Goal: Use online tool/utility: Utilize a website feature to perform a specific function

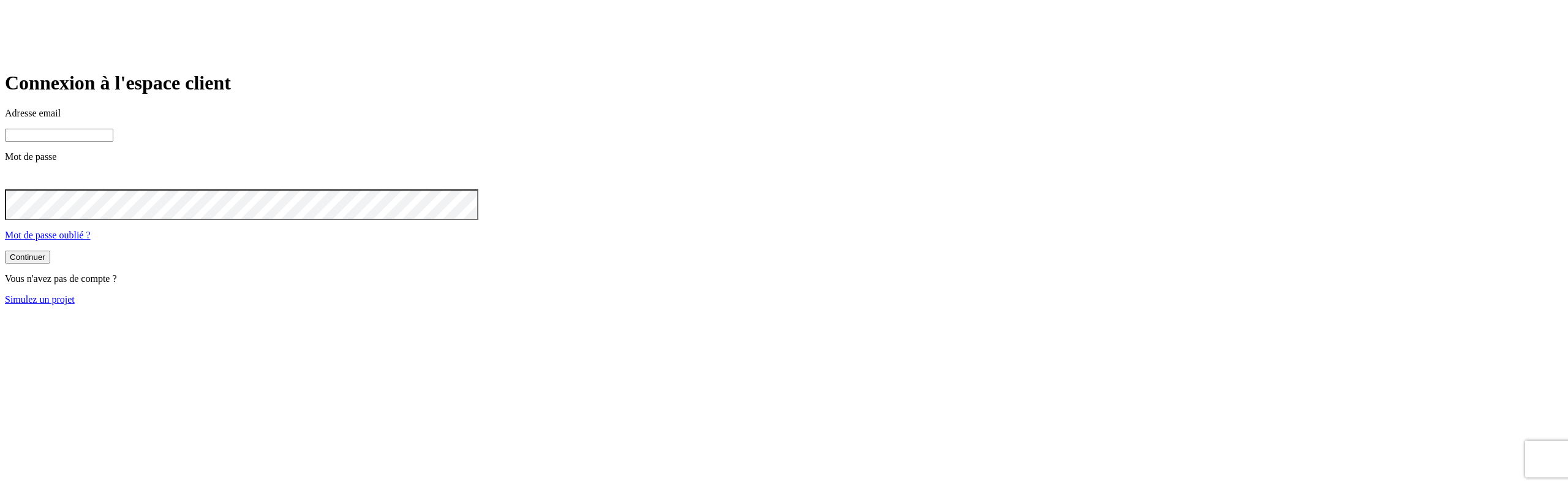
click at [113, 142] on input at bounding box center [59, 135] width 108 height 13
type input "j"
paste input "[DOMAIN_NAME][PERSON_NAME][EMAIL_ADDRESS][DOMAIN_NAME]"
type input "[PERSON_NAME][DOMAIN_NAME][EMAIL_ADDRESS][DOMAIN_NAME]"
click at [5, 252] on button "Continuer" at bounding box center [28, 258] width 45 height 13
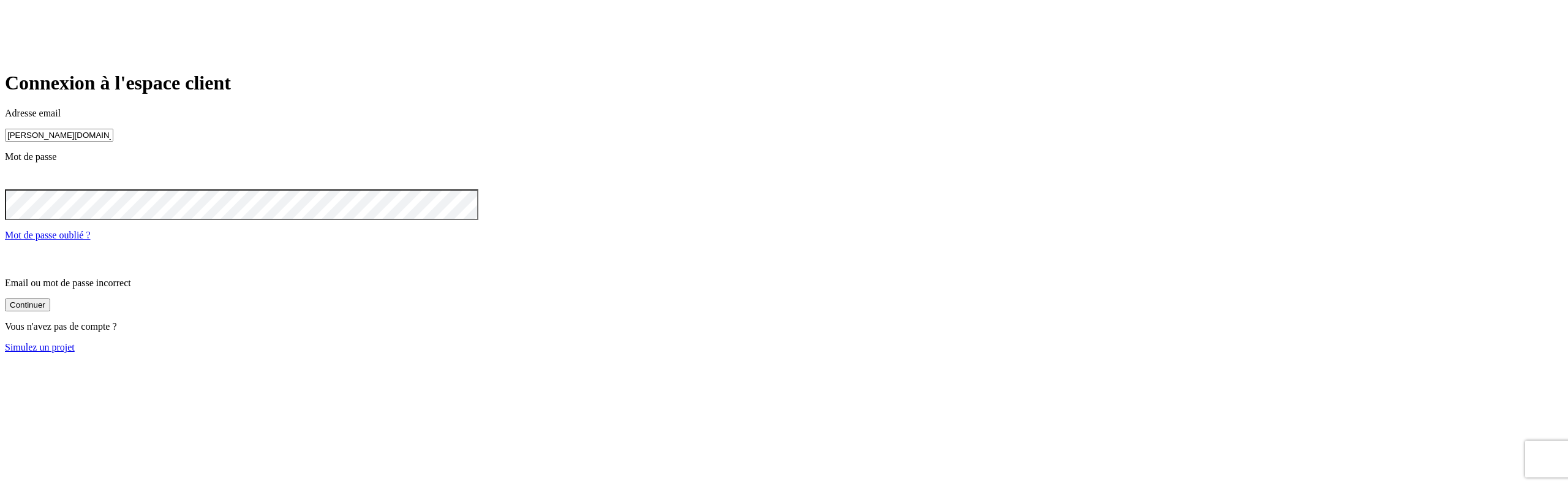
click at [15, 183] on icon at bounding box center [12, 180] width 6 height 6
click at [45, 263] on div "Continuer" at bounding box center [28, 258] width 36 height 9
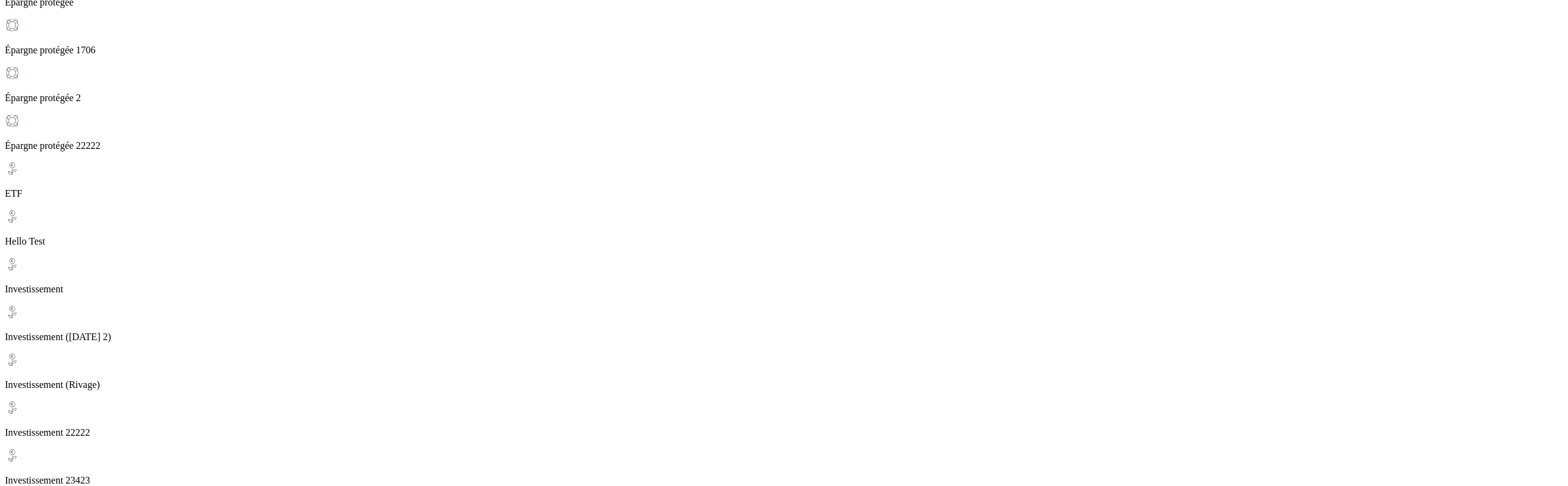
scroll to position [402, 0]
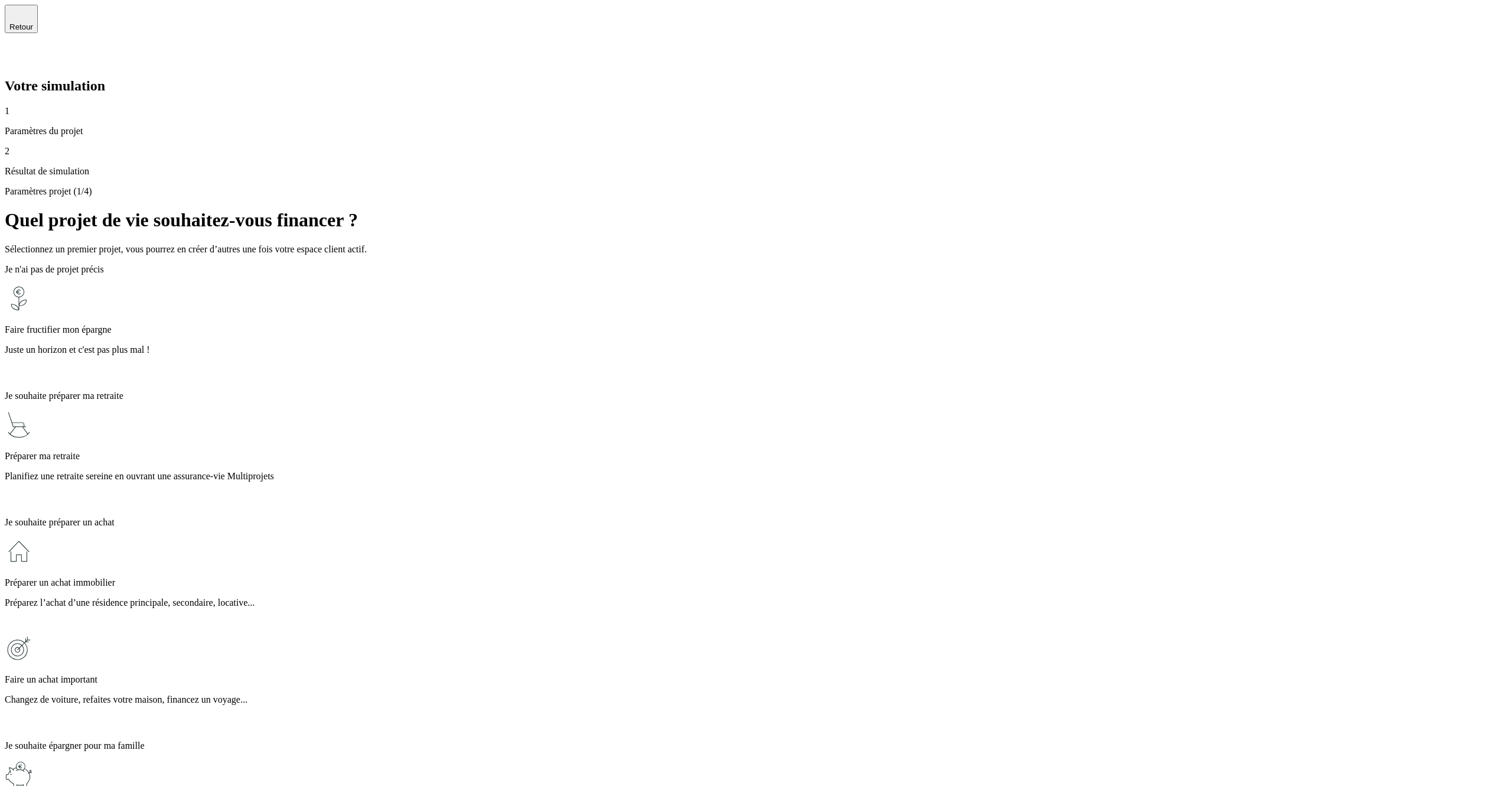
click at [805, 284] on div "Faire fructifier mon épargne Juste un horizon et c'est pas plus mal !" at bounding box center [756, 333] width 1503 height 97
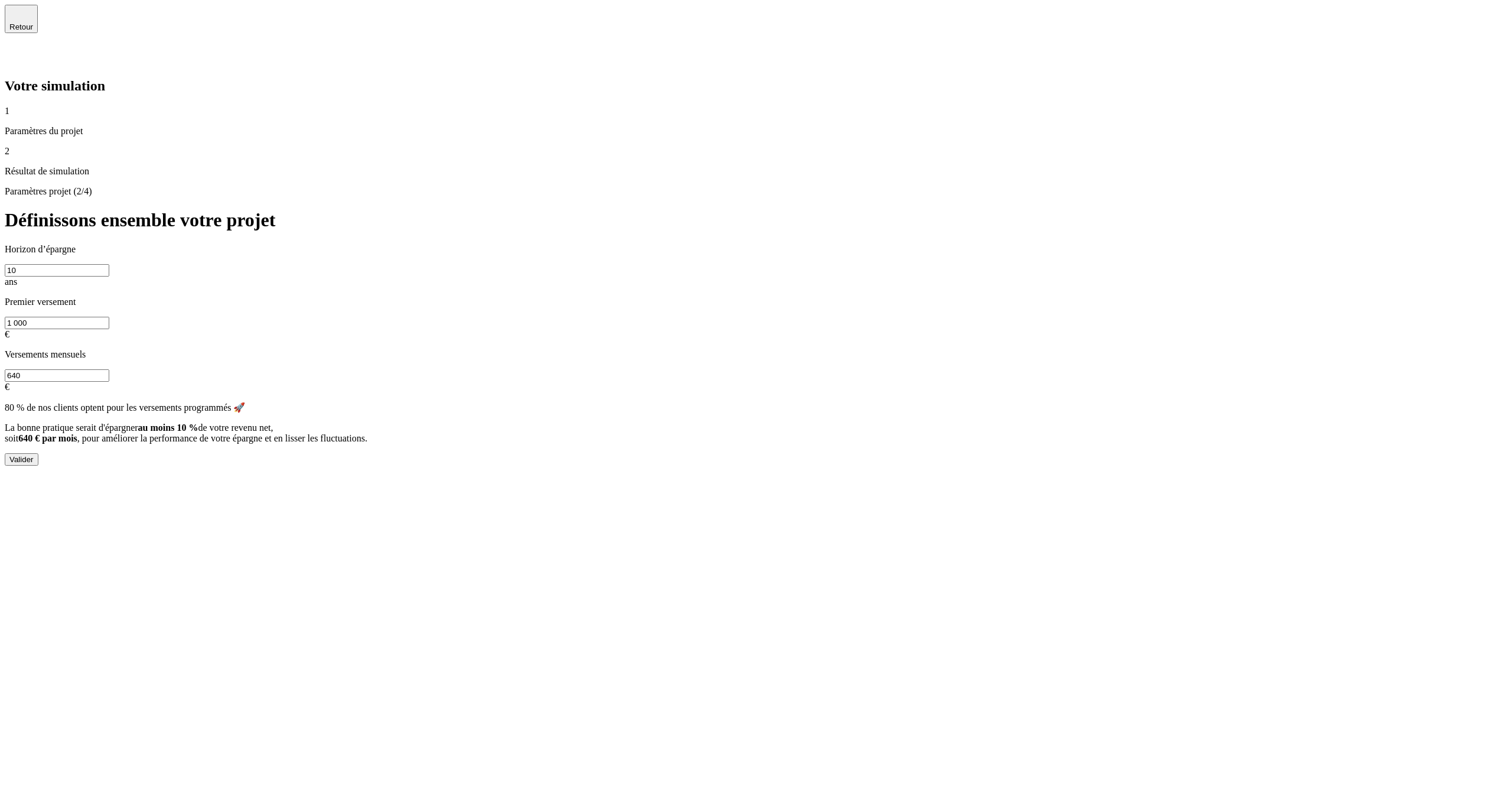
click at [34, 455] on div "Valider" at bounding box center [21, 459] width 24 height 9
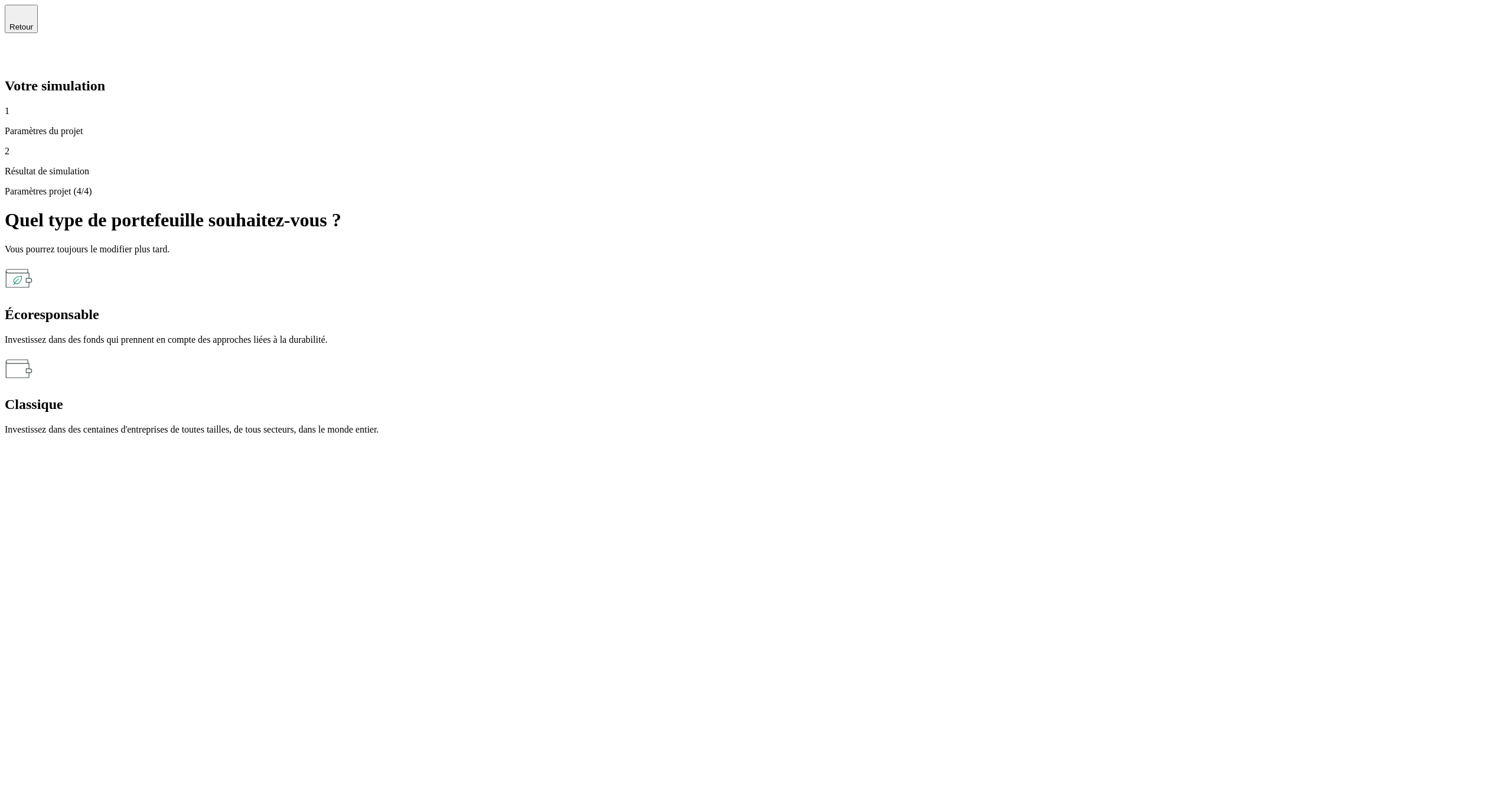
click at [857, 264] on div "Écoresponsable Investissez dans des fonds qui prennent en compte des approches …" at bounding box center [756, 304] width 1503 height 81
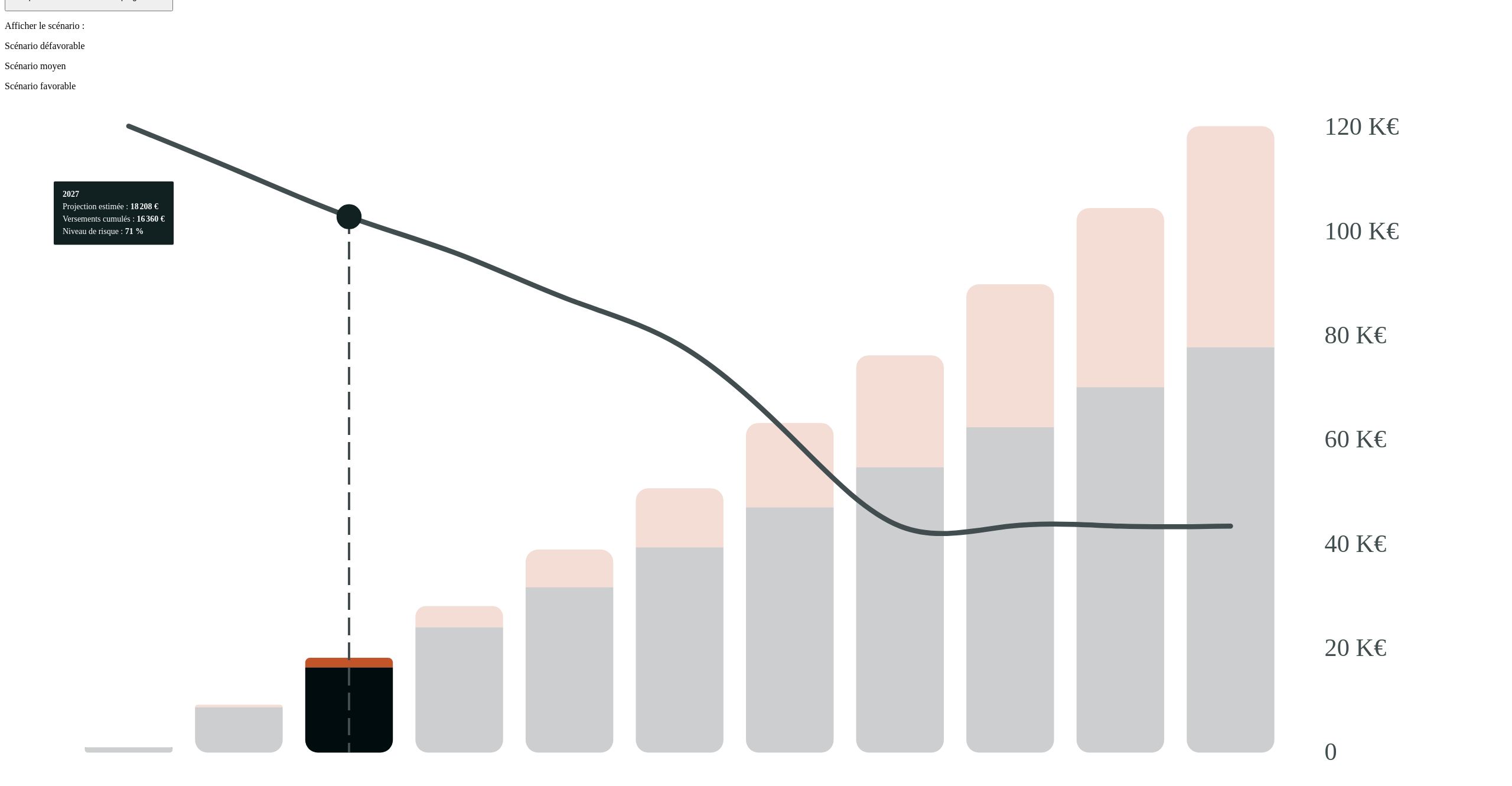
scroll to position [1300, 0]
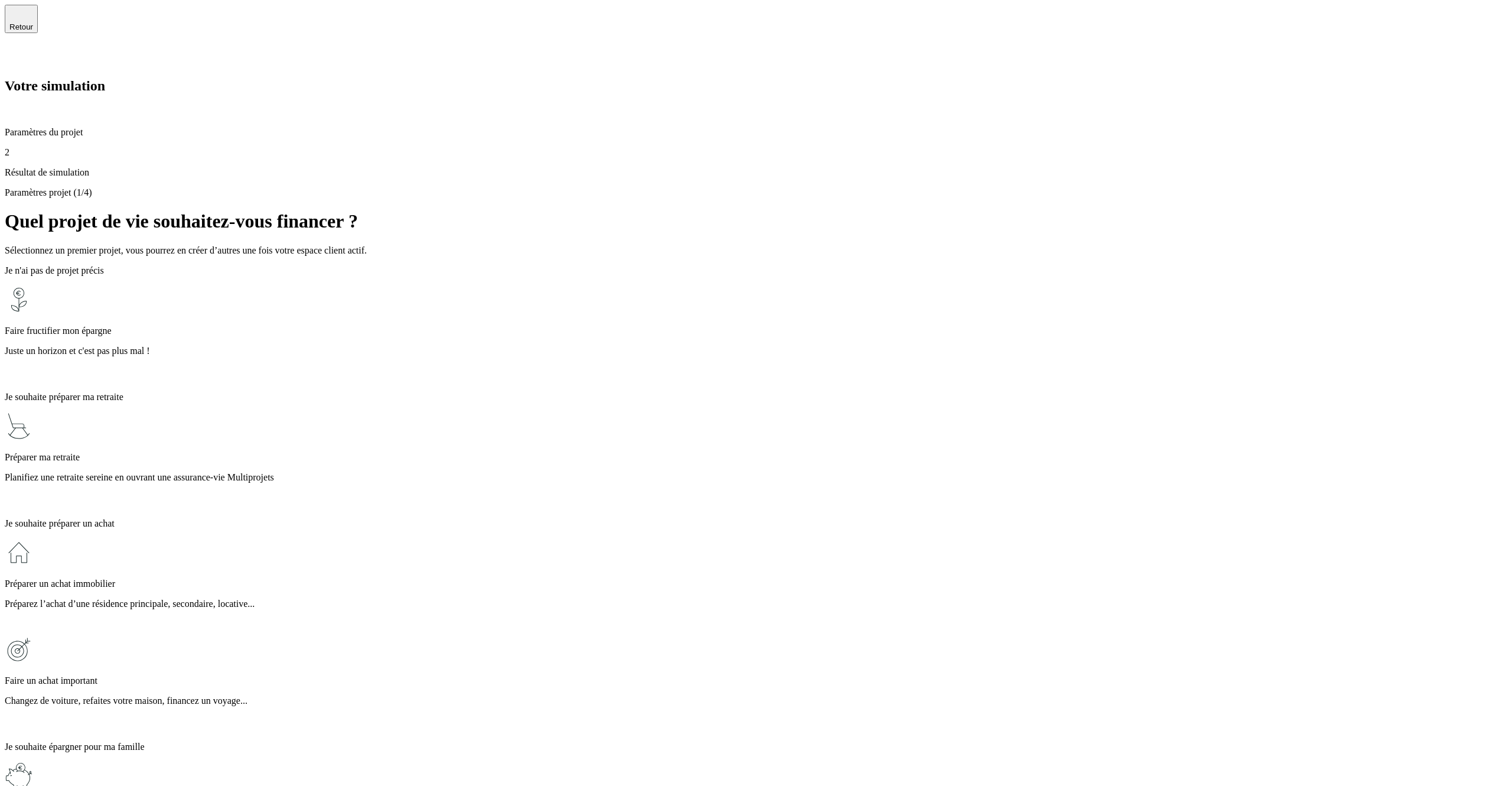
click at [82, 167] on p "Résultat de simulation" at bounding box center [756, 173] width 1503 height 11
